Goal: Transaction & Acquisition: Purchase product/service

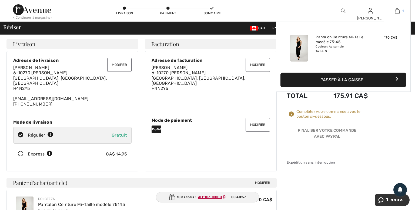
click at [397, 10] on img at bounding box center [397, 11] width 5 height 6
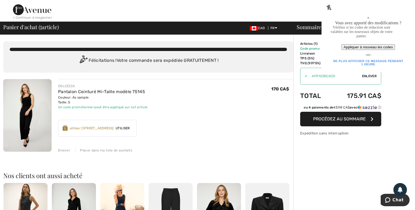
click at [104, 150] on div "Placer dans ma liste de souhaits" at bounding box center [103, 150] width 57 height 5
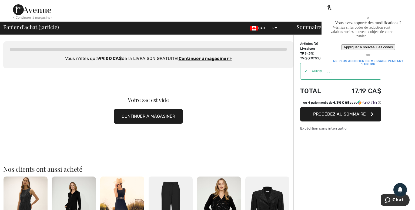
click at [404, 16] on div "×" at bounding box center [368, 18] width 78 height 5
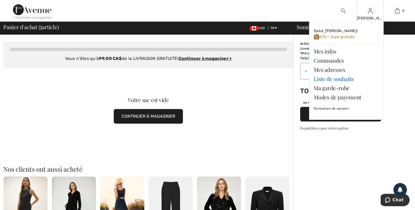
click at [324, 82] on link "Liste de souhaits" at bounding box center [346, 78] width 65 height 9
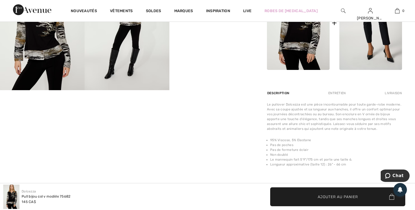
scroll to position [171, 0]
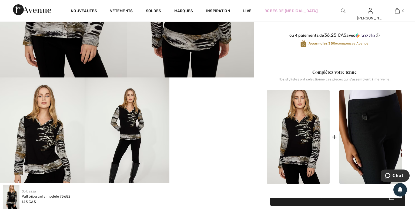
click at [376, 127] on img at bounding box center [370, 137] width 63 height 94
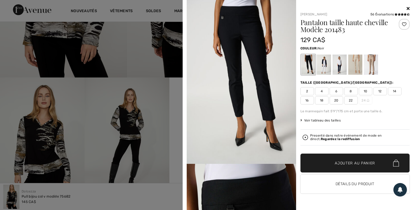
click at [333, 122] on span "Voir tableau des tailles" at bounding box center [321, 120] width 41 height 5
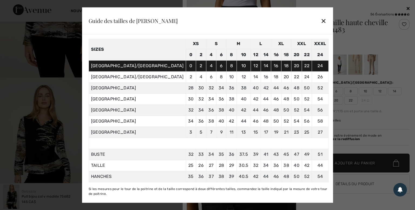
scroll to position [33, 0]
click at [352, 91] on div at bounding box center [207, 105] width 415 height 210
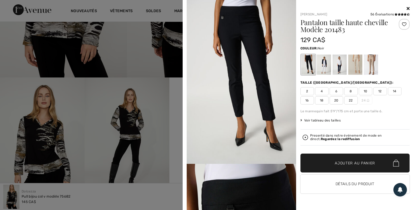
click at [352, 91] on span "8" at bounding box center [351, 91] width 14 height 8
click at [349, 162] on span "Ajouter au panier" at bounding box center [355, 164] width 40 height 6
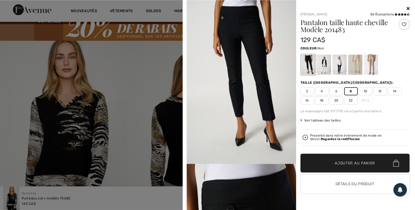
scroll to position [0, 0]
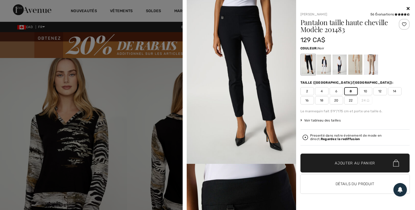
click at [407, 8] on icon at bounding box center [408, 8] width 3 height 4
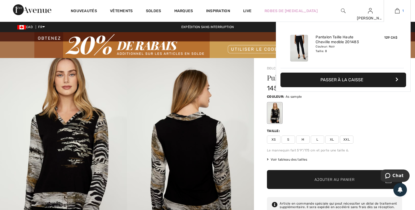
click at [397, 9] on img at bounding box center [397, 11] width 5 height 6
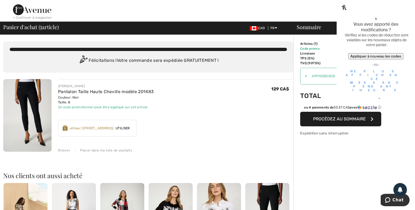
click at [325, 93] on td "Total" at bounding box center [314, 96] width 29 height 18
click at [406, 16] on div "×" at bounding box center [375, 19] width 63 height 6
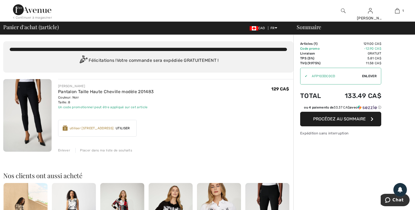
click at [333, 121] on span "Procédez au sommaire" at bounding box center [339, 118] width 53 height 5
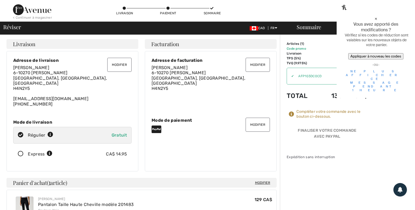
click at [118, 66] on button "Modifier" at bounding box center [119, 65] width 24 height 14
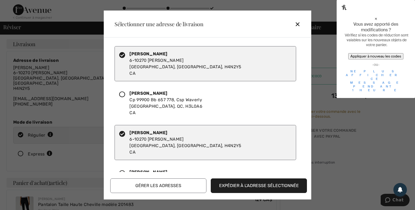
click at [151, 96] on div "Marc Pelletier Cp 99900 Bb 657 778, Csp Waverly Montreal, QC, H3L0A6 CA" at bounding box center [165, 103] width 73 height 26
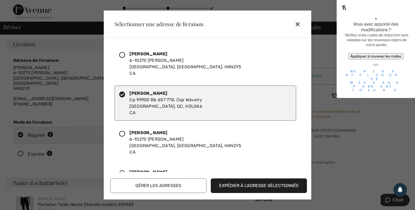
click at [237, 188] on button "Expédier à l'adresse sélectionnée" at bounding box center [259, 186] width 96 height 15
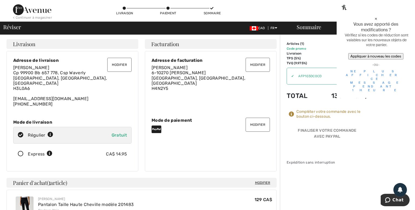
click at [403, 16] on div "×" at bounding box center [375, 19] width 63 height 6
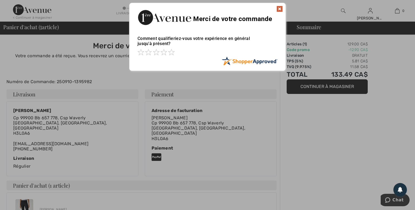
click at [277, 9] on img at bounding box center [279, 9] width 6 height 6
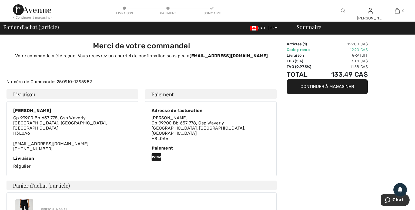
click at [321, 89] on button "Continuer à magasiner" at bounding box center [327, 86] width 81 height 15
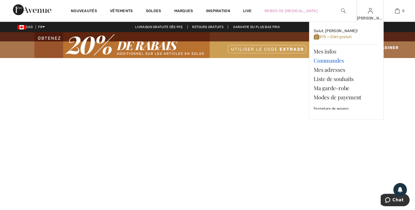
click at [332, 60] on link "Commandes" at bounding box center [346, 60] width 65 height 9
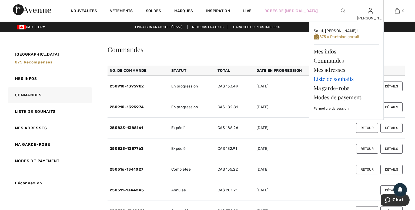
click at [322, 79] on link "Liste de souhaits" at bounding box center [346, 78] width 65 height 9
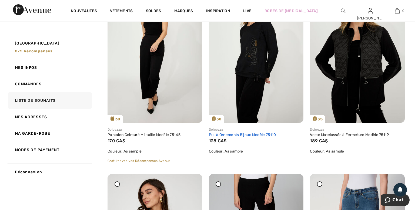
scroll to position [85, 0]
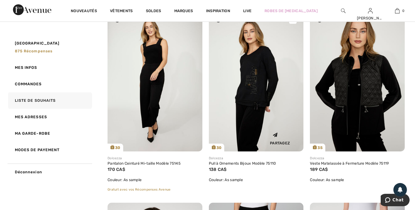
click at [251, 91] on img at bounding box center [256, 80] width 95 height 142
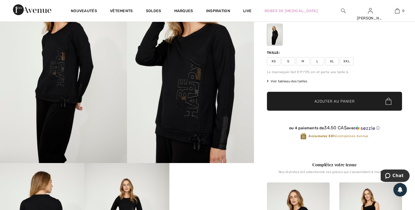
click at [288, 61] on span "S" at bounding box center [289, 61] width 14 height 8
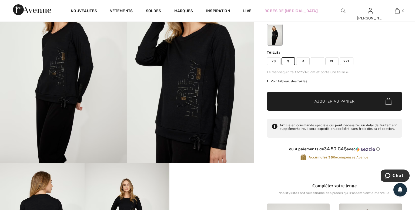
click at [332, 102] on span "Ajouter au panier" at bounding box center [335, 102] width 40 height 6
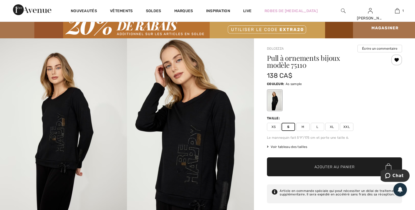
scroll to position [28, 0]
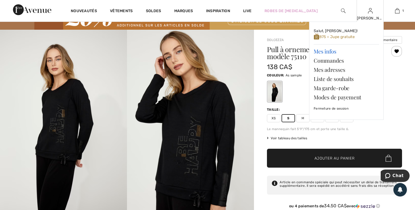
click at [323, 51] on link "Mes infos" at bounding box center [346, 51] width 65 height 9
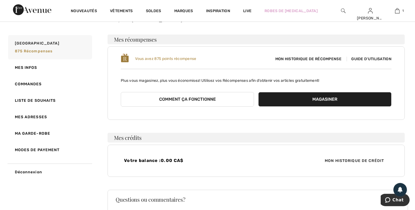
scroll to position [57, 0]
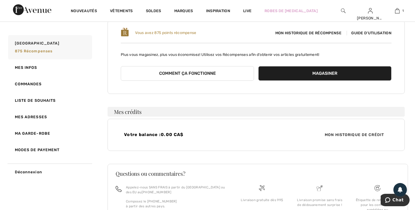
click at [370, 32] on span "Guide d'utilisation" at bounding box center [369, 33] width 45 height 5
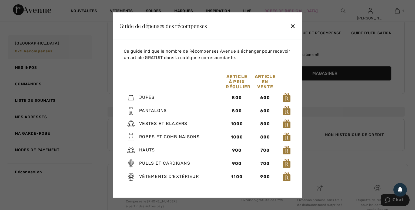
click at [292, 26] on div "✕" at bounding box center [293, 25] width 6 height 11
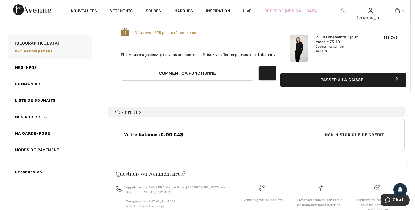
click at [396, 11] on img at bounding box center [397, 11] width 5 height 6
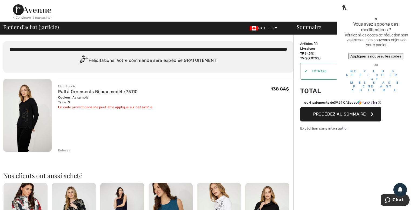
click at [403, 16] on div "×" at bounding box center [375, 19] width 63 height 6
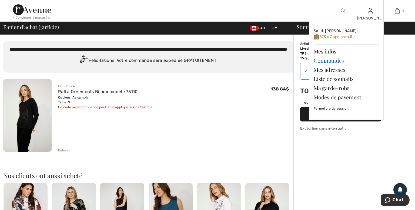
click at [322, 61] on link "Commandes" at bounding box center [346, 60] width 65 height 9
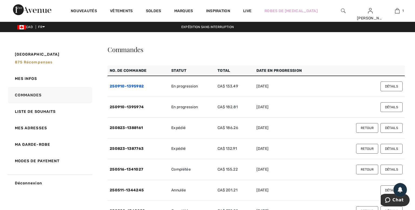
click at [134, 86] on link "250910-1395982" at bounding box center [127, 86] width 34 height 5
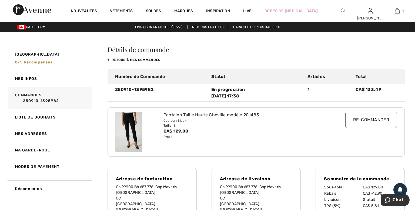
click at [356, 121] on input "Re-commander" at bounding box center [371, 120] width 52 height 16
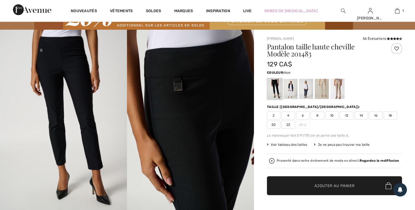
checkbox input "true"
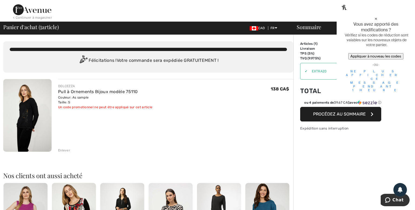
click at [404, 16] on div "×" at bounding box center [375, 19] width 63 height 6
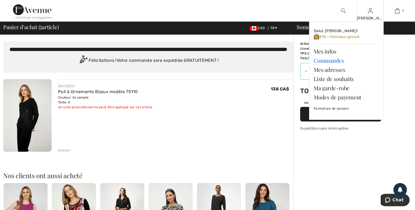
click at [331, 61] on link "Commandes" at bounding box center [346, 60] width 65 height 9
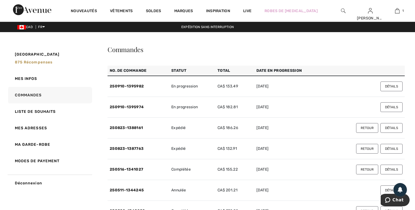
click at [391, 106] on button "Détails" at bounding box center [392, 107] width 22 height 10
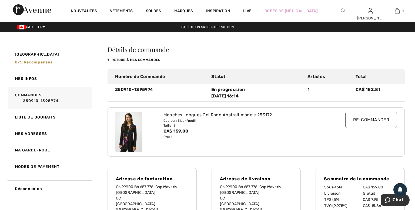
click at [364, 119] on input "Re-commander" at bounding box center [371, 120] width 52 height 16
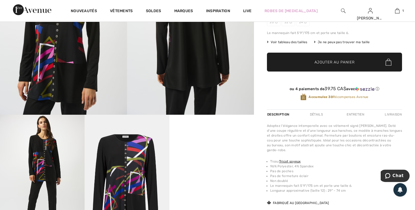
scroll to position [114, 0]
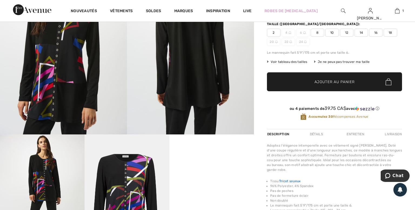
click at [292, 179] on link "Tricot soyeux" at bounding box center [290, 181] width 22 height 4
